Goal: Task Accomplishment & Management: Manage account settings

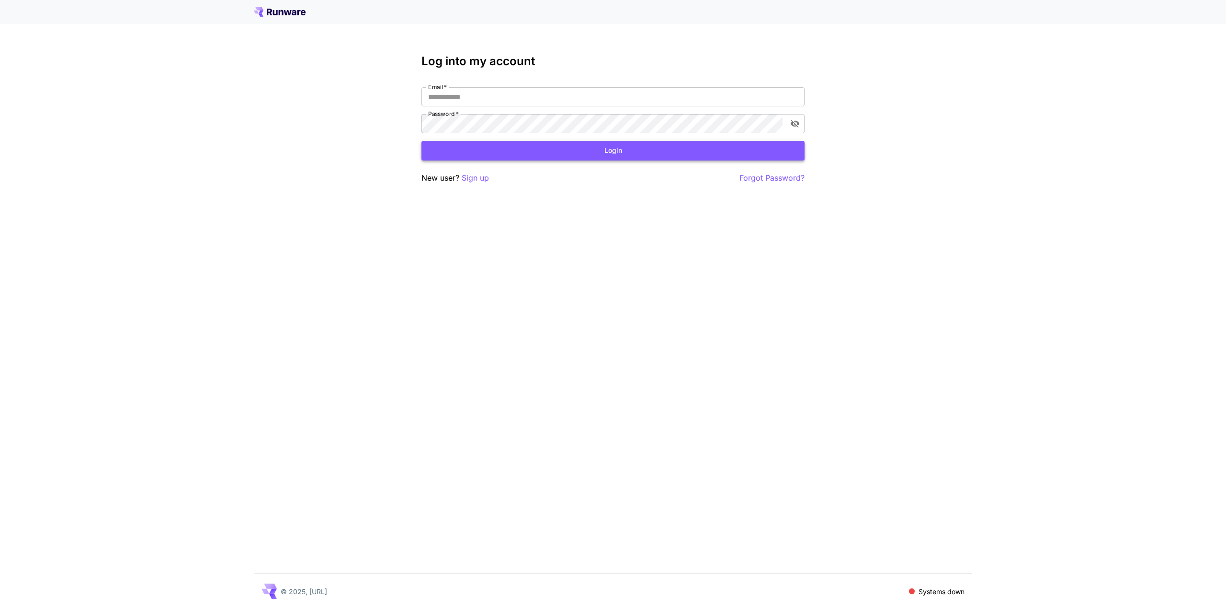
type input "**********"
click at [596, 157] on button "Login" at bounding box center [613, 151] width 383 height 20
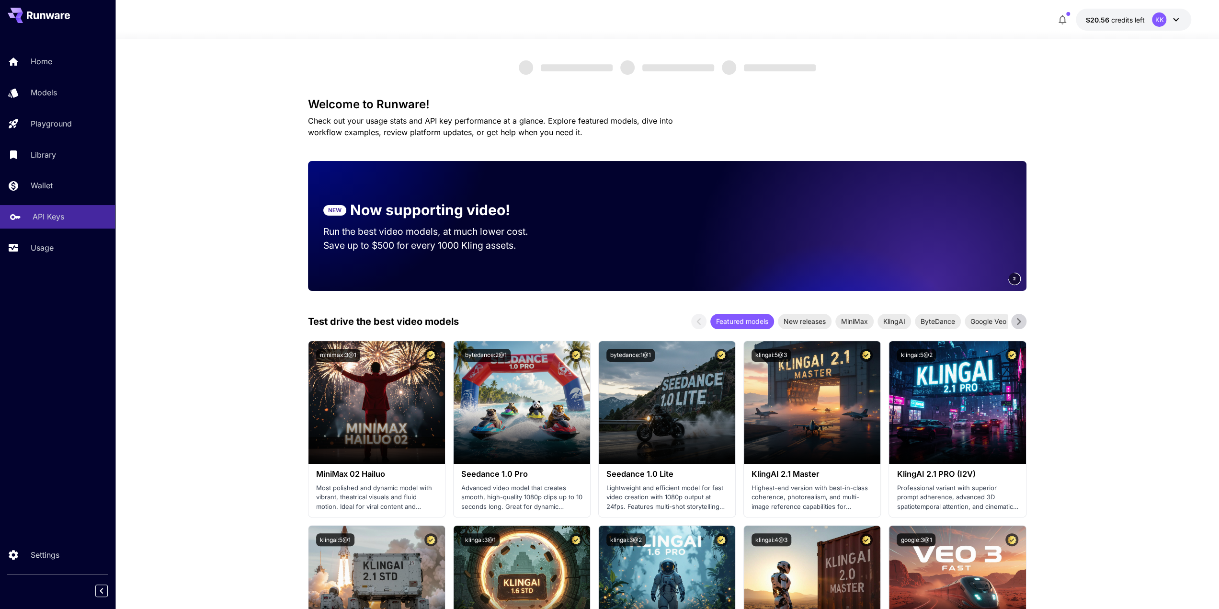
click at [41, 222] on p "API Keys" at bounding box center [49, 216] width 32 height 11
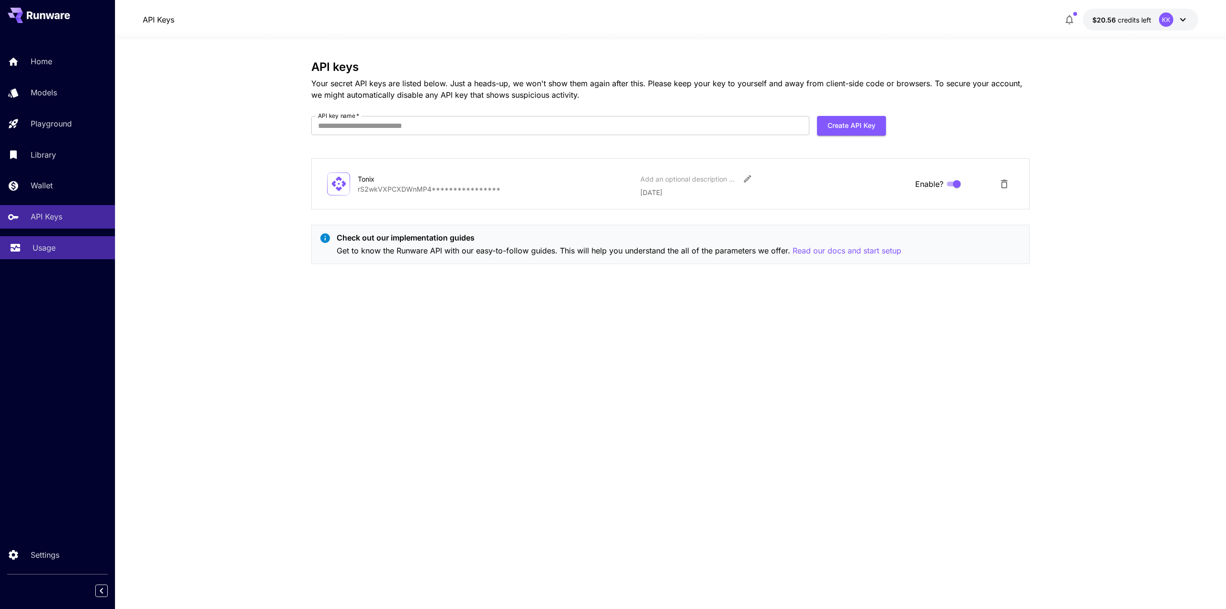
click at [42, 251] on p "Usage" at bounding box center [44, 247] width 23 height 11
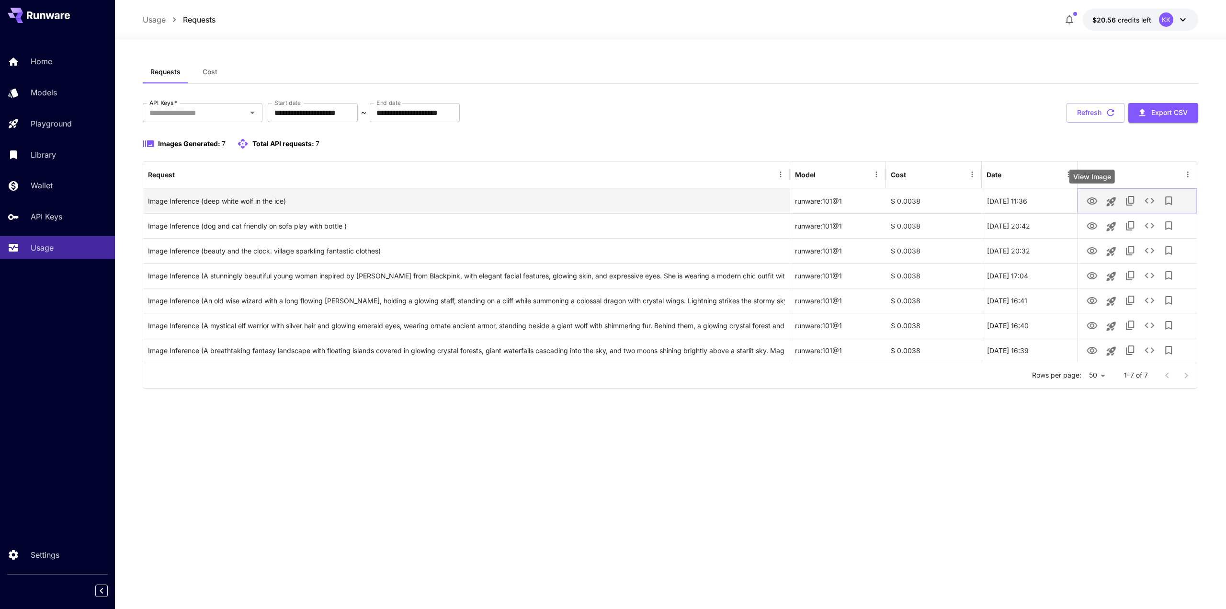
click at [1093, 199] on icon "View Image" at bounding box center [1092, 200] width 11 height 7
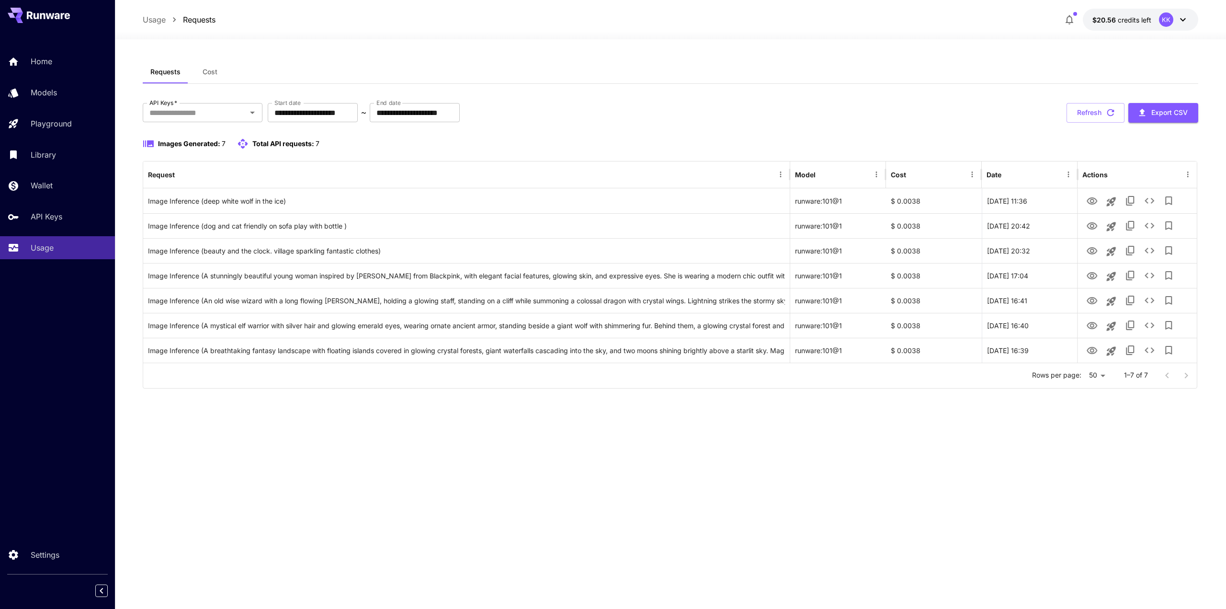
click at [46, 15] on icon at bounding box center [48, 15] width 43 height 8
click at [52, 61] on p "Home" at bounding box center [44, 61] width 22 height 11
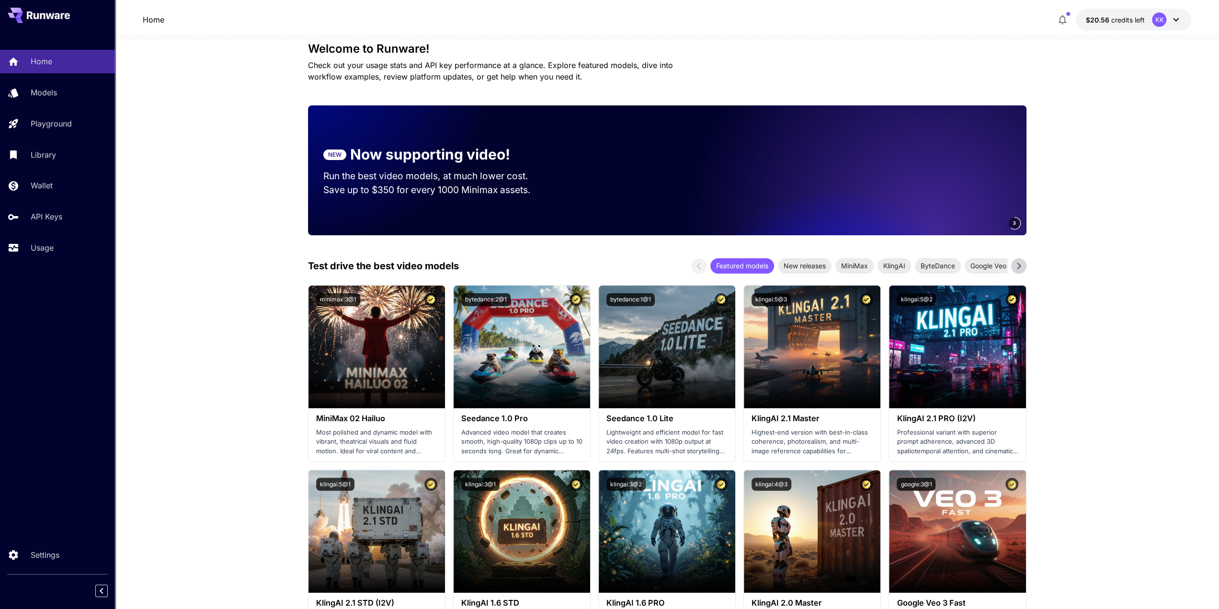
scroll to position [11, 0]
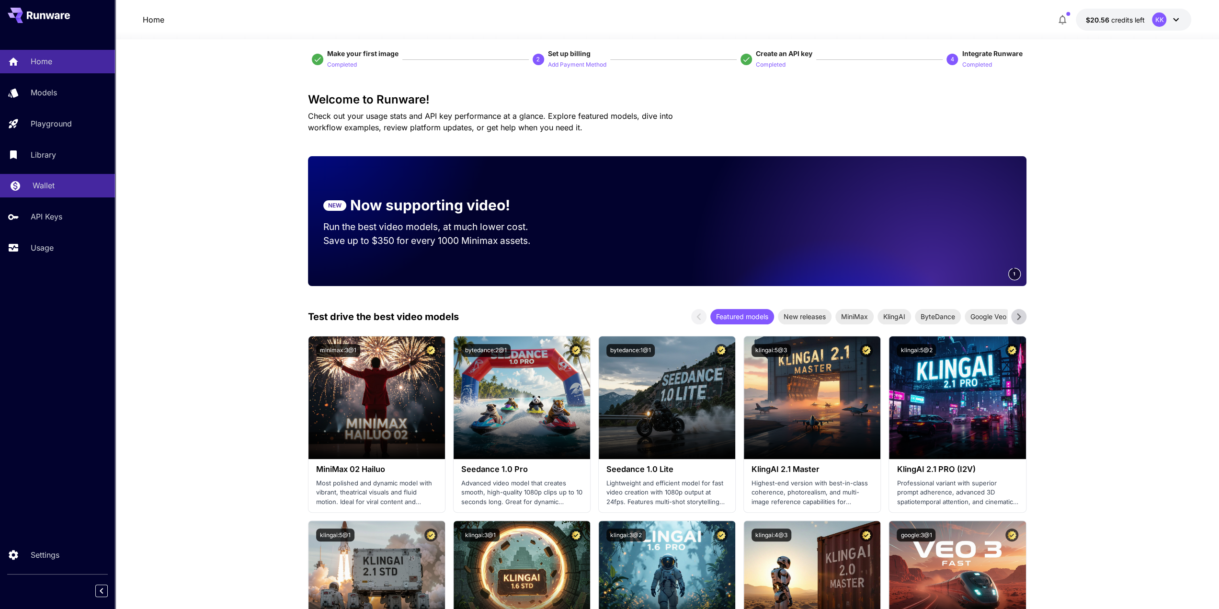
click at [49, 188] on p "Wallet" at bounding box center [44, 185] width 22 height 11
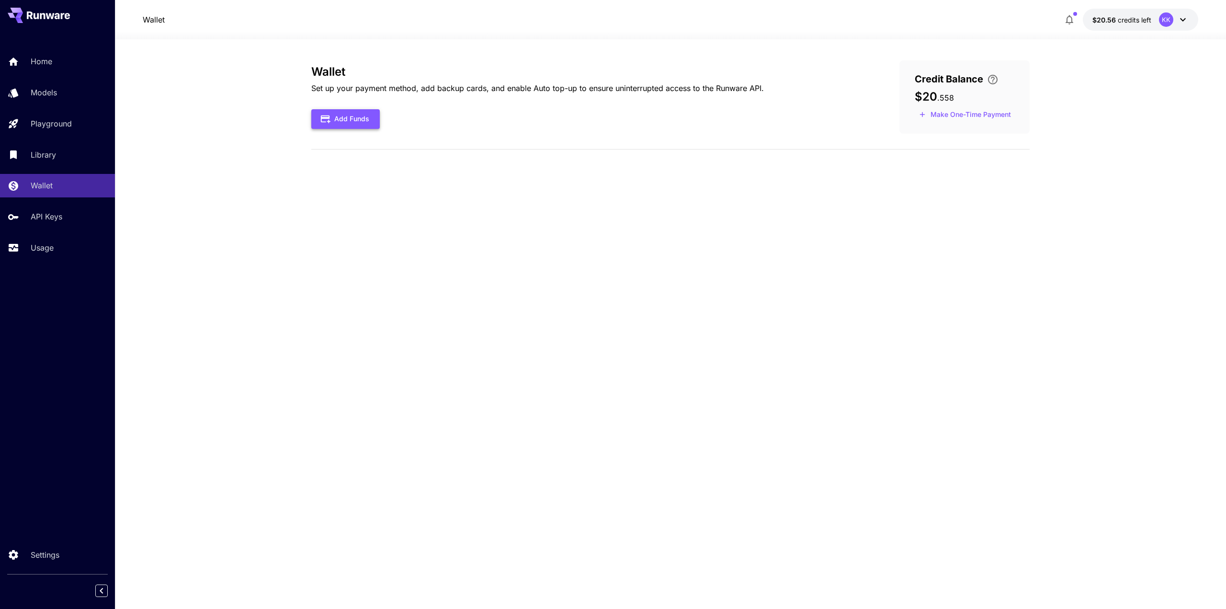
click at [362, 118] on button "Add Funds" at bounding box center [345, 119] width 69 height 20
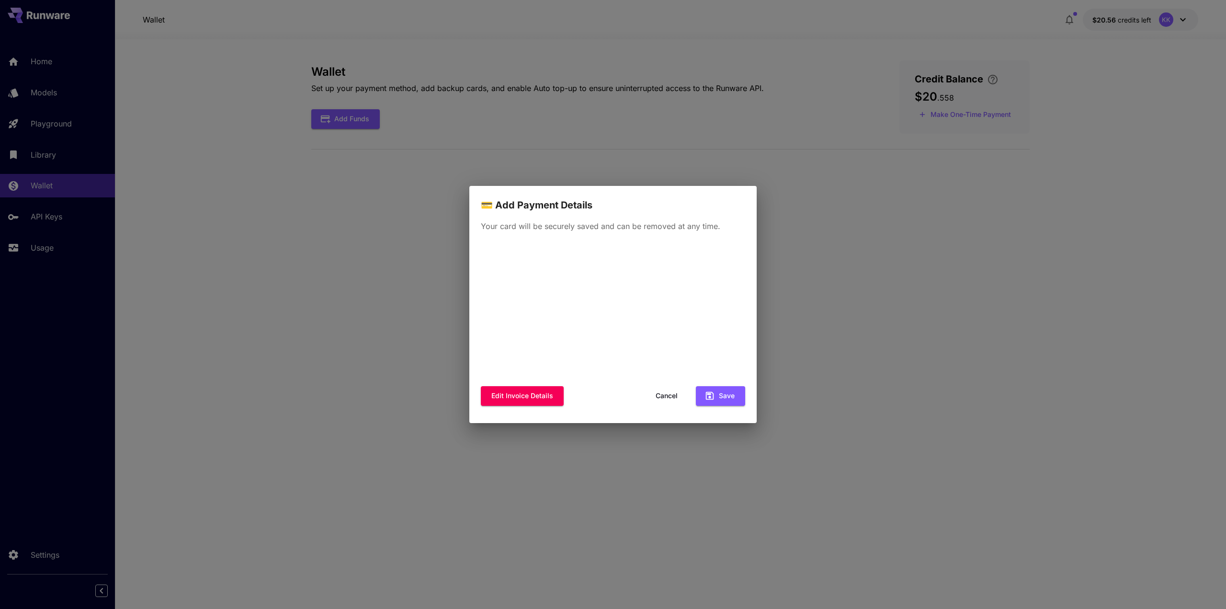
click at [668, 392] on button "Cancel" at bounding box center [666, 396] width 43 height 20
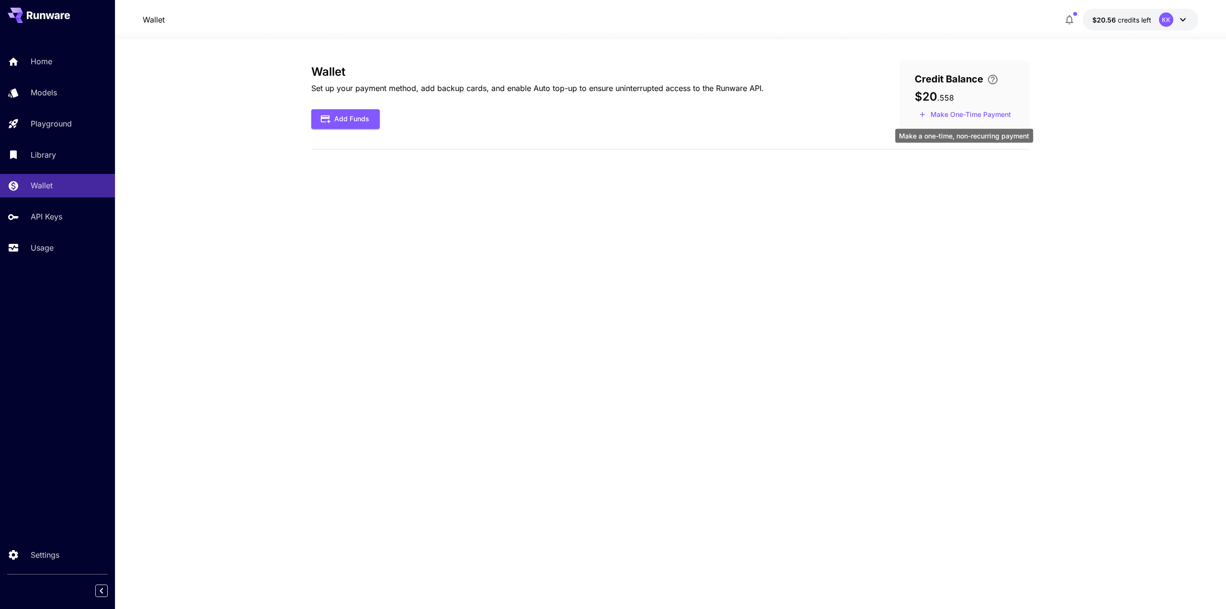
click at [946, 116] on button "Make One-Time Payment" at bounding box center [965, 114] width 101 height 15
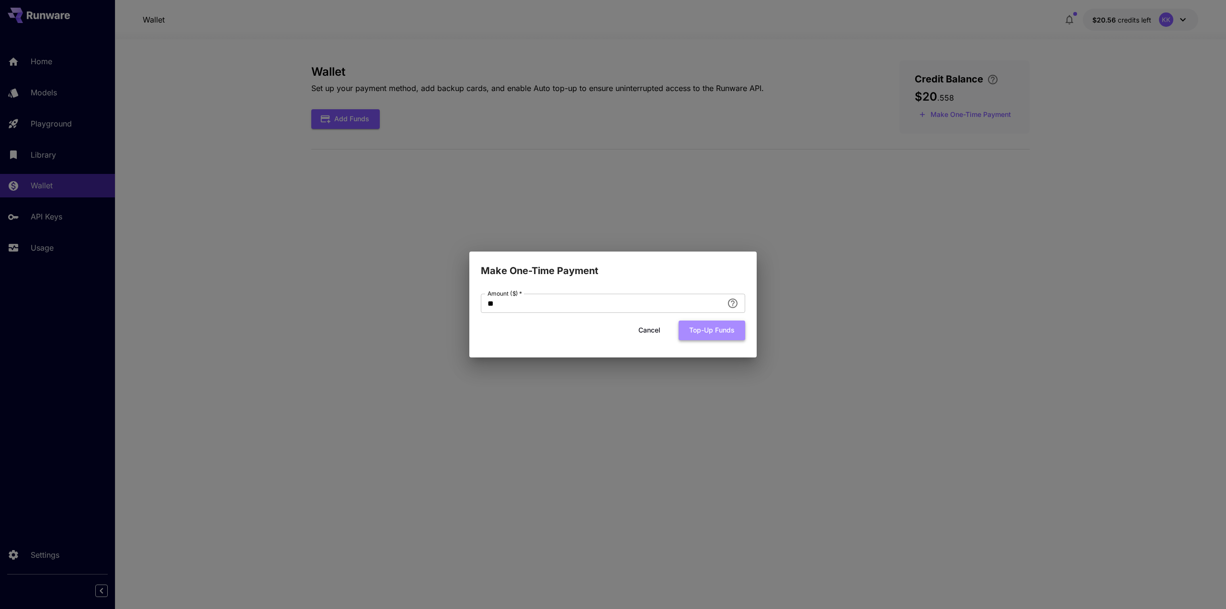
click at [704, 333] on button "Top-up funds" at bounding box center [712, 331] width 67 height 20
